Goal: Find specific page/section: Find specific page/section

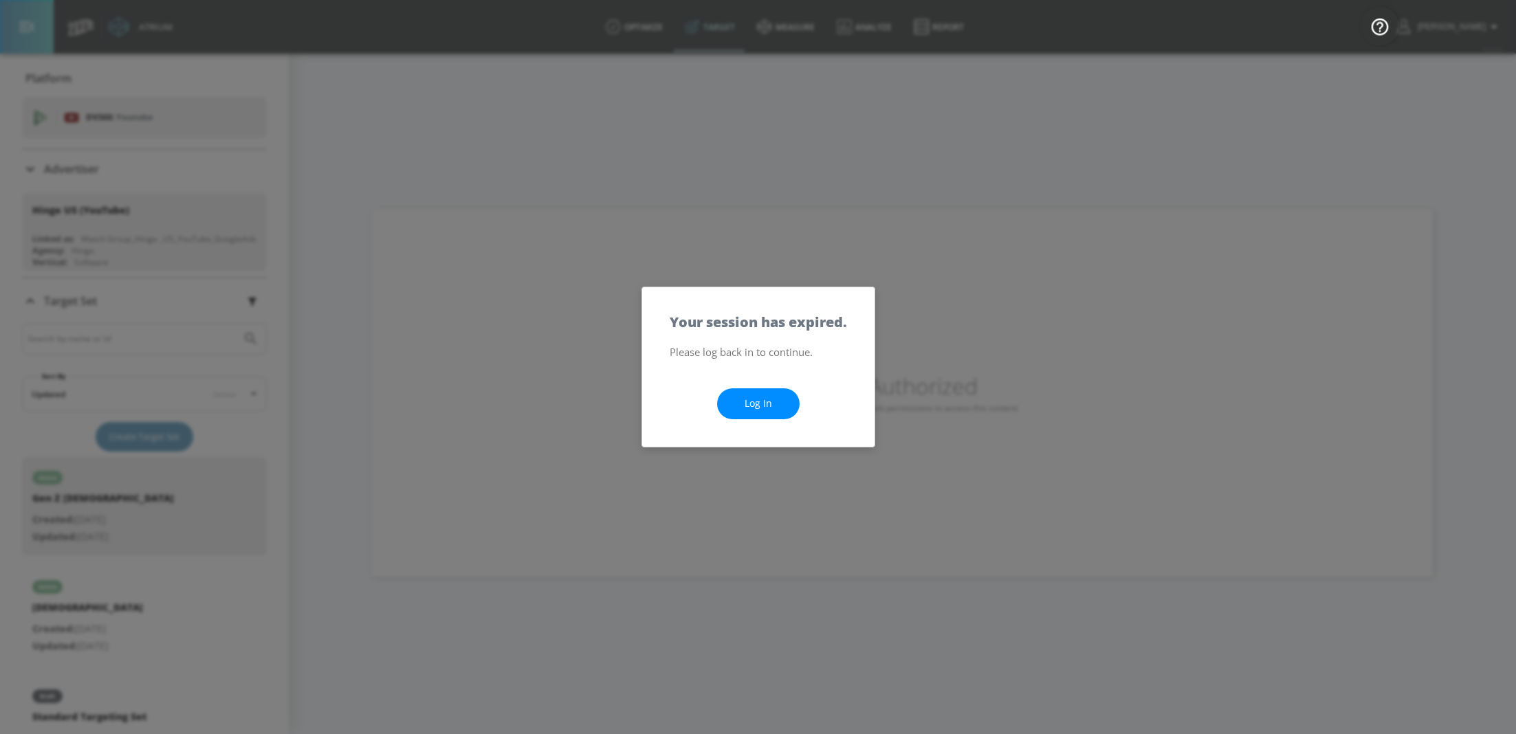
click at [747, 412] on link "Log In" at bounding box center [758, 404] width 83 height 31
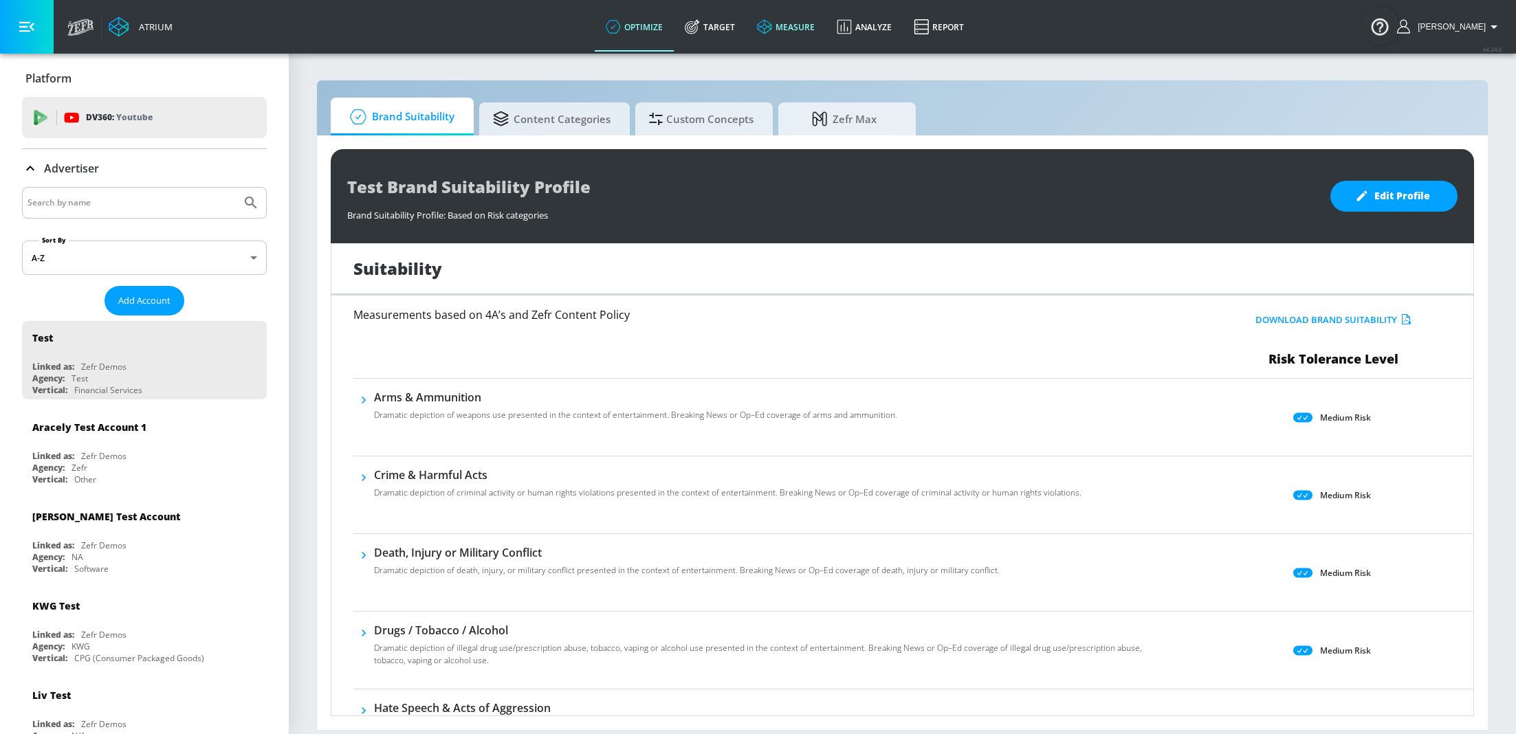
click at [797, 30] on link "measure" at bounding box center [786, 27] width 80 height 50
